Goal: Task Accomplishment & Management: Use online tool/utility

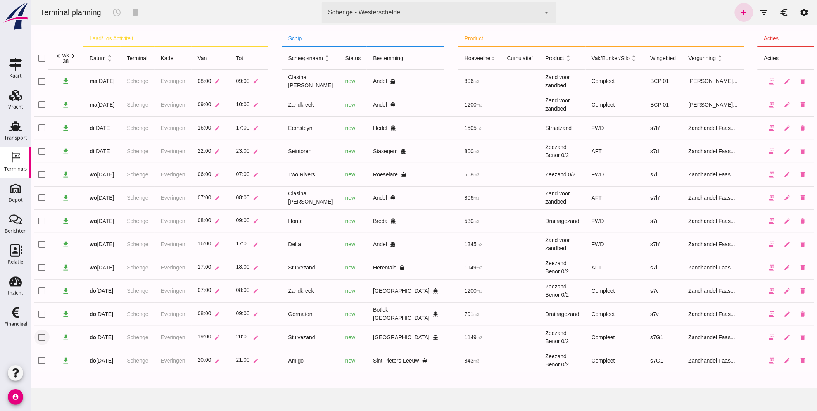
click at [42, 336] on input "checkbox" at bounding box center [42, 337] width 16 height 16
checkbox input "true"
click at [116, 13] on icon "schedule" at bounding box center [116, 12] width 9 height 9
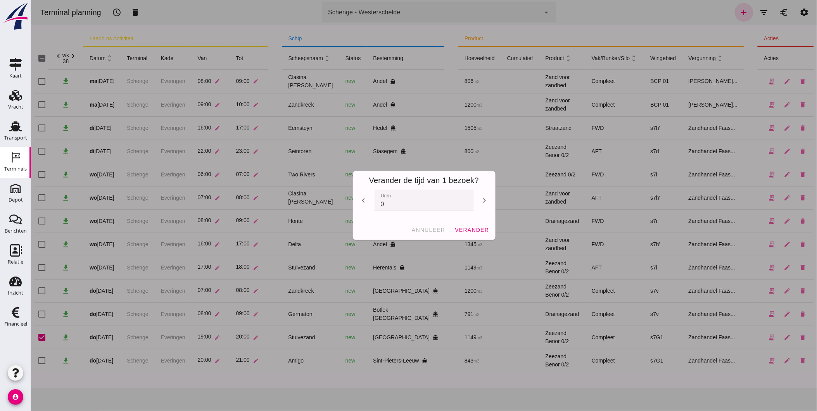
click at [481, 199] on icon "chevron_right" at bounding box center [483, 200] width 9 height 9
type input "1"
click at [470, 229] on span "verander" at bounding box center [471, 230] width 34 height 6
checkbox input "false"
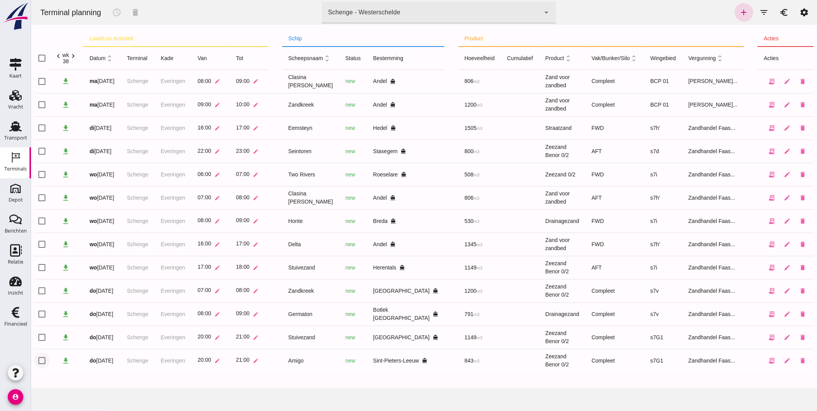
click at [48, 359] on input "checkbox" at bounding box center [42, 361] width 16 height 16
checkbox input "true"
click at [119, 6] on button "schedule" at bounding box center [116, 12] width 19 height 19
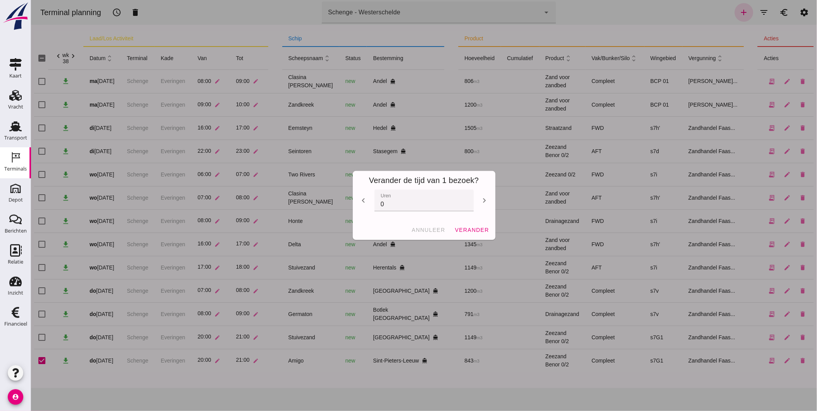
click at [481, 202] on icon "chevron_right" at bounding box center [483, 200] width 9 height 9
type input "3"
click at [476, 228] on span "verander" at bounding box center [471, 230] width 34 height 6
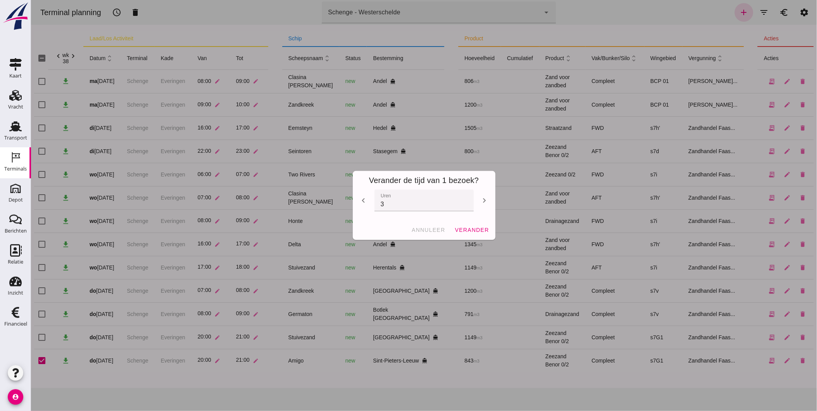
checkbox input "false"
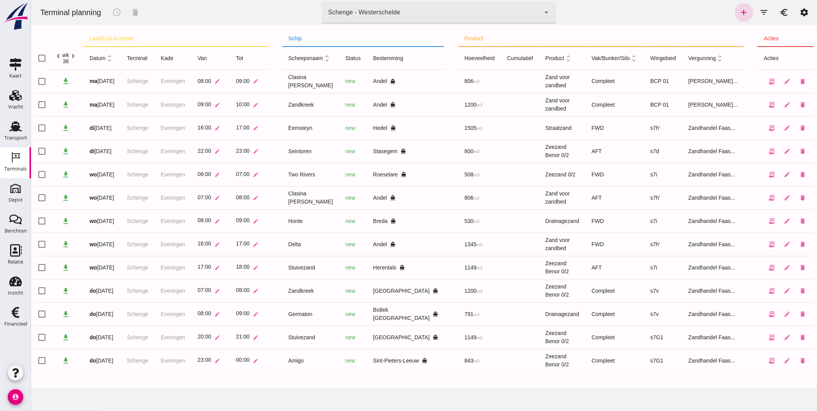
click at [75, 56] on icon "chevron_right" at bounding box center [73, 56] width 8 height 8
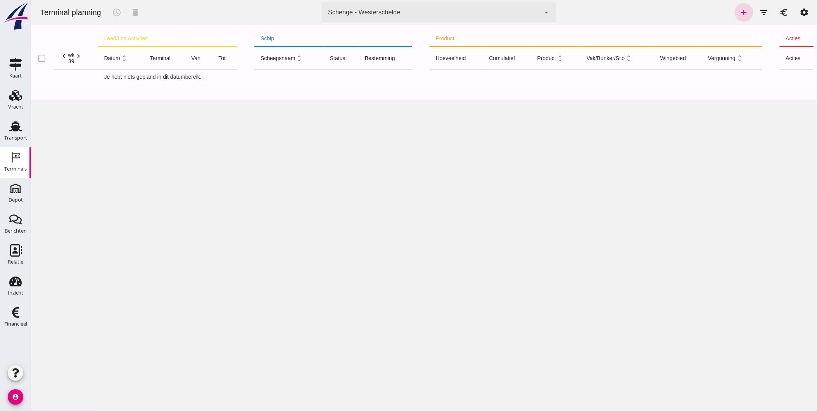
click at [60, 57] on icon "chevron_left" at bounding box center [63, 56] width 8 height 8
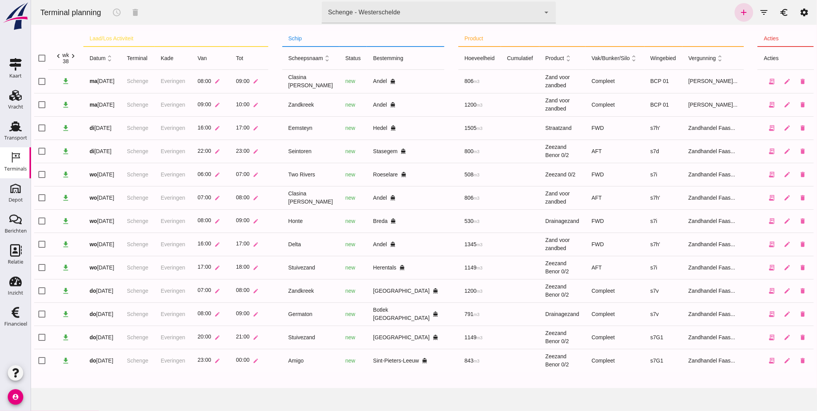
click at [55, 59] on div "chevron_left wk 38 chevron_right" at bounding box center [65, 58] width 23 height 12
click at [57, 57] on icon "chevron_left" at bounding box center [58, 56] width 8 height 8
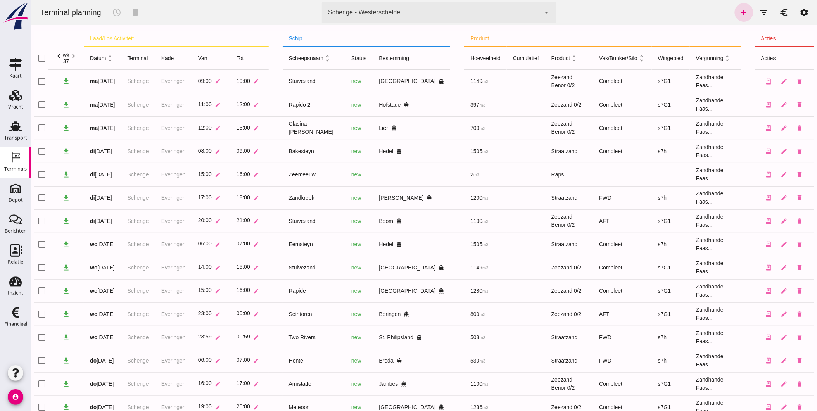
click at [76, 57] on icon "chevron_right" at bounding box center [73, 56] width 8 height 8
